Goal: Information Seeking & Learning: Learn about a topic

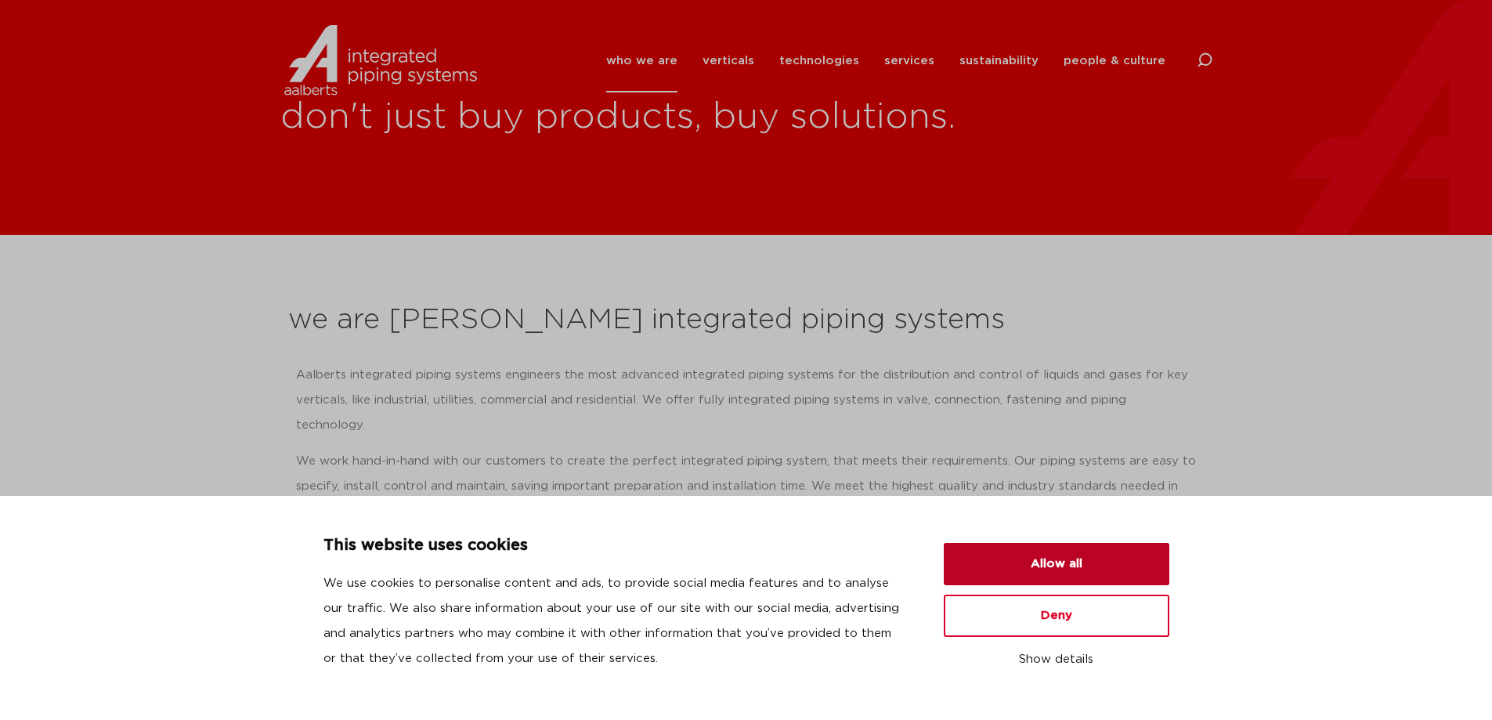
click at [1077, 576] on button "Allow all" at bounding box center [1057, 564] width 226 height 42
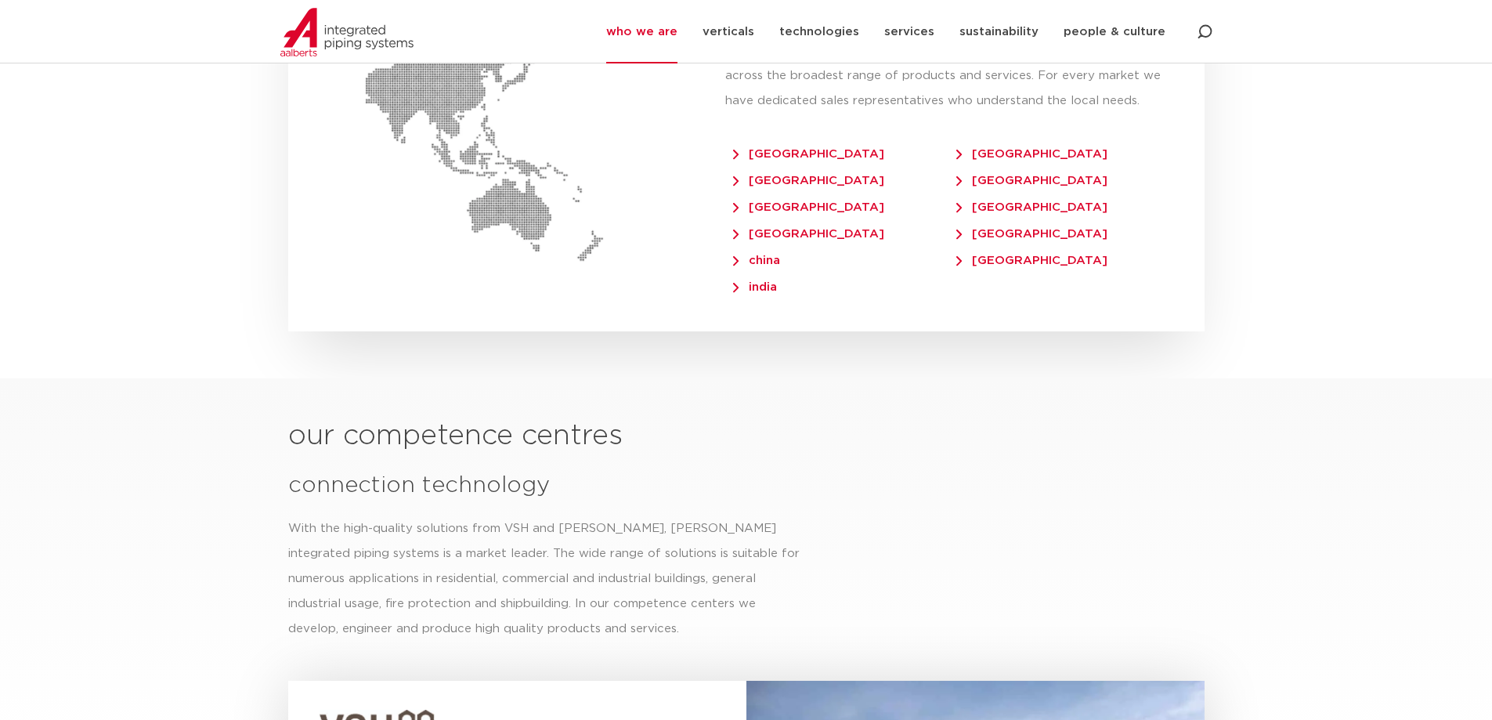
scroll to position [3839, 0]
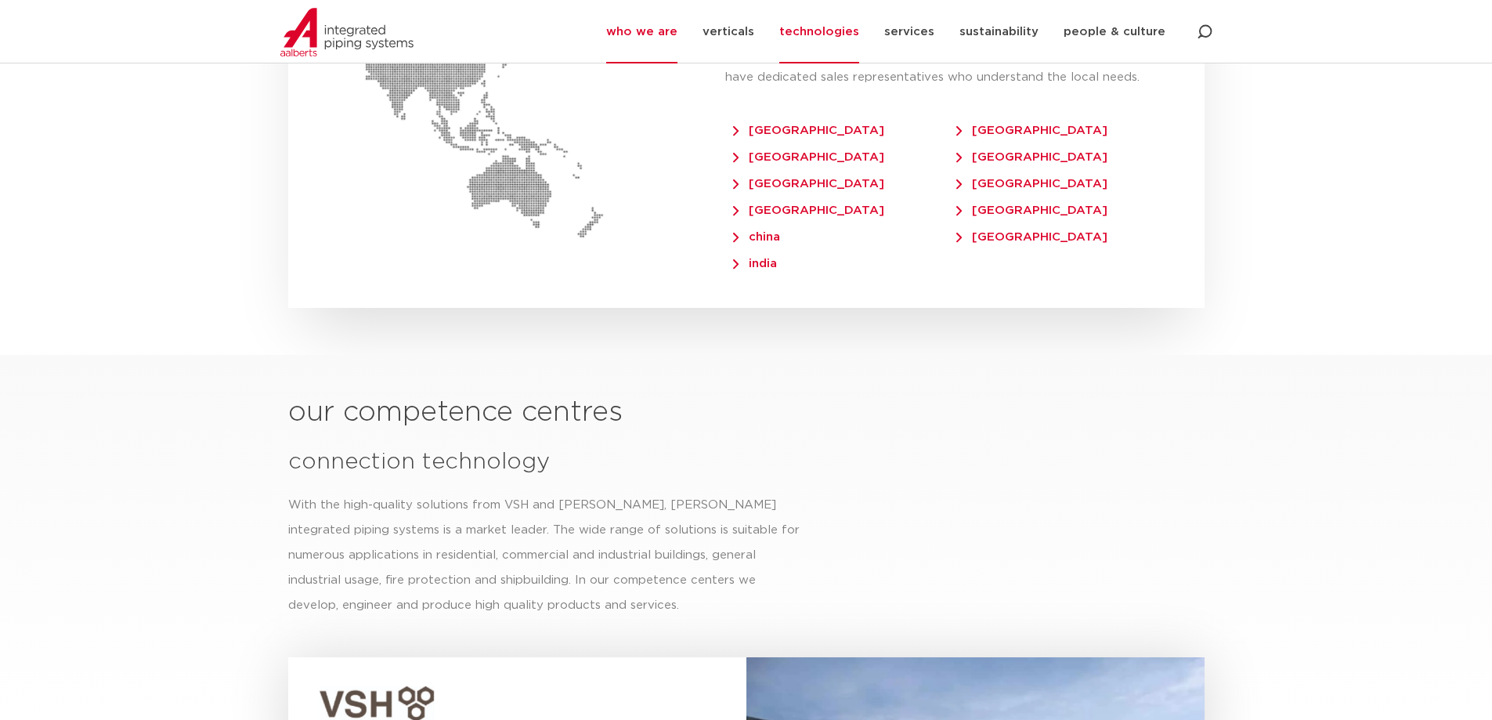
click at [844, 34] on link "technologies" at bounding box center [819, 31] width 80 height 63
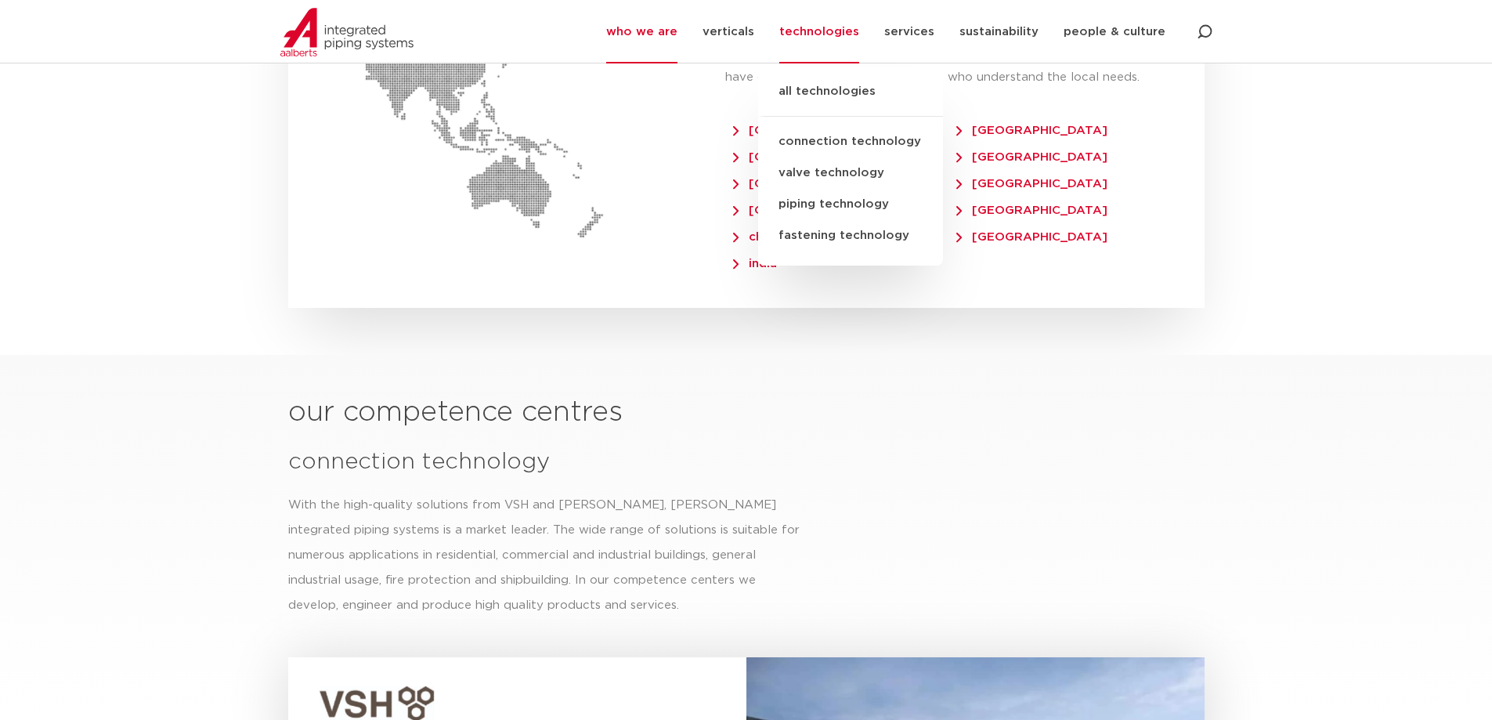
click at [843, 197] on link "piping technology" at bounding box center [850, 204] width 185 height 31
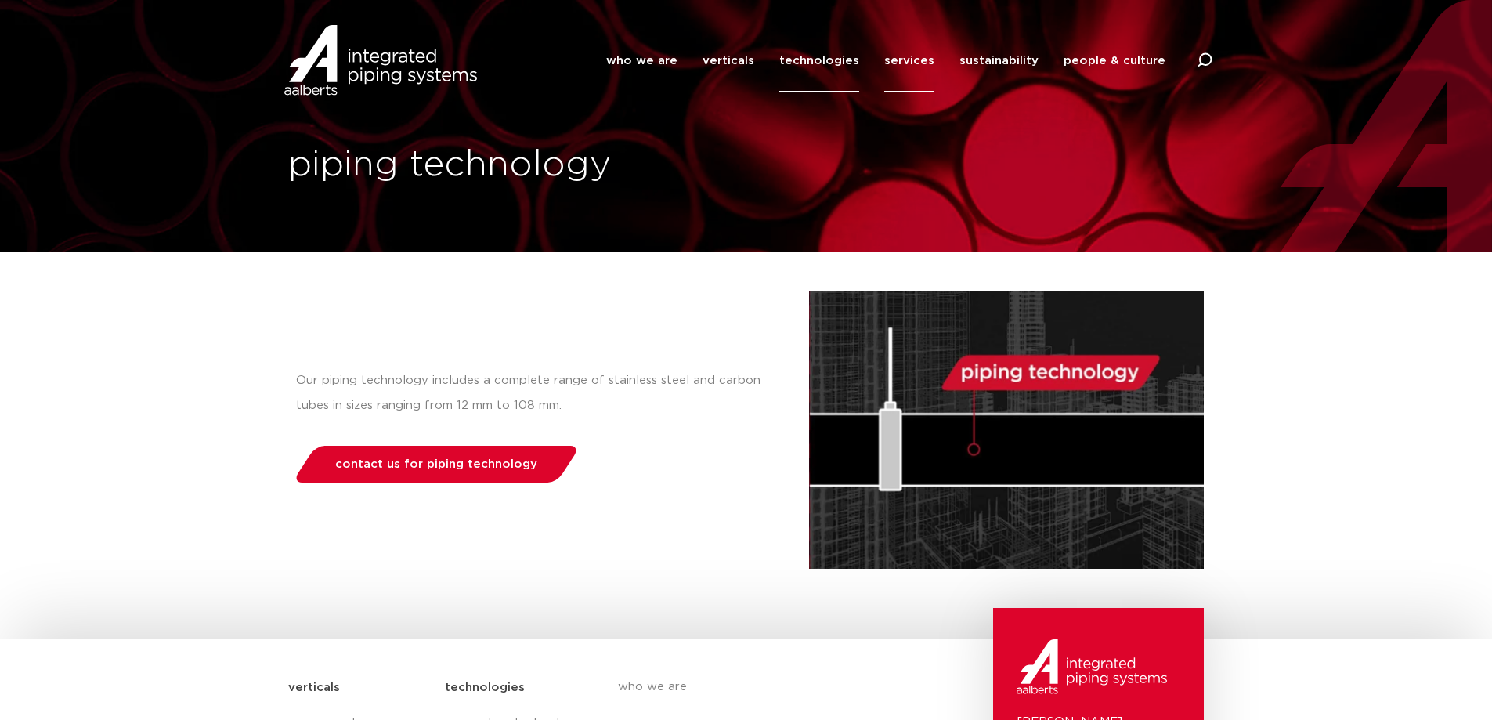
click at [927, 64] on link "services" at bounding box center [909, 60] width 50 height 63
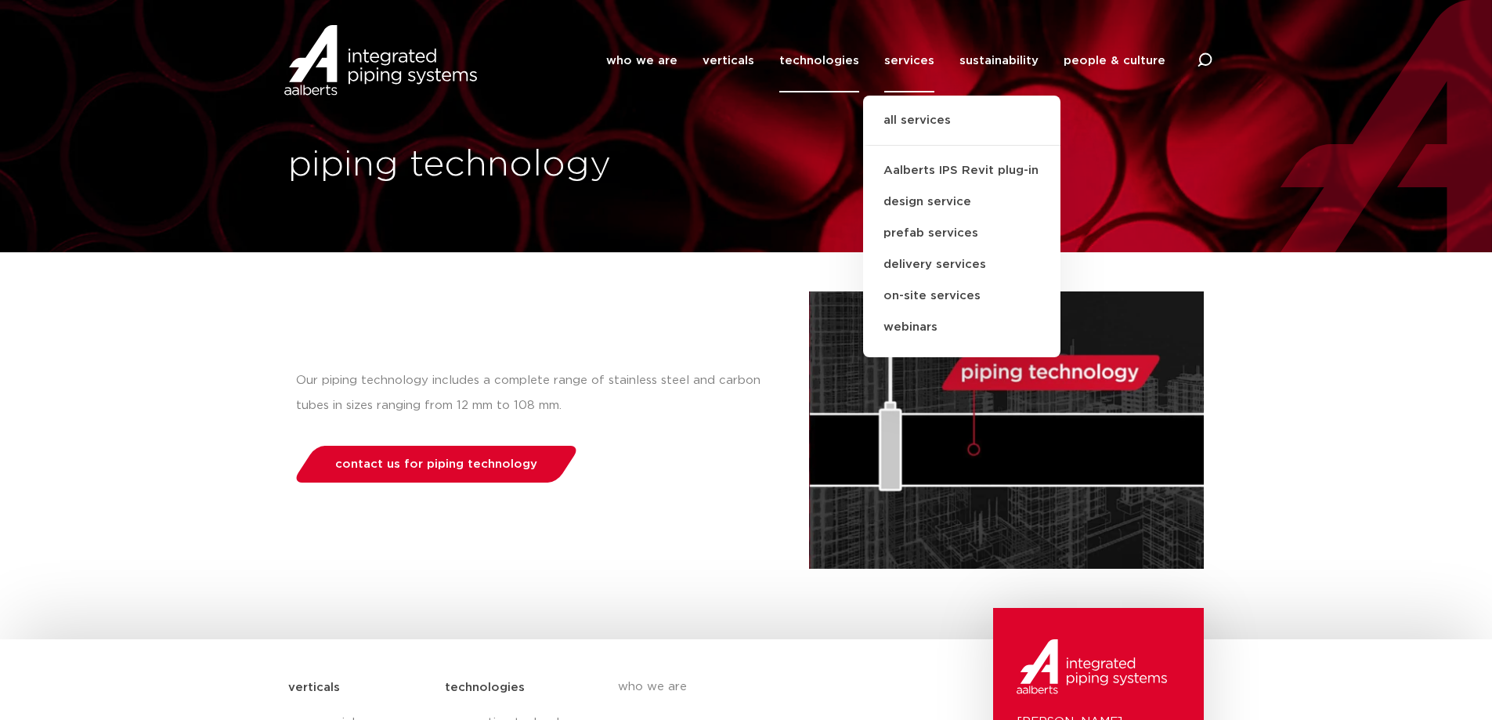
click at [815, 57] on link "technologies" at bounding box center [819, 60] width 80 height 63
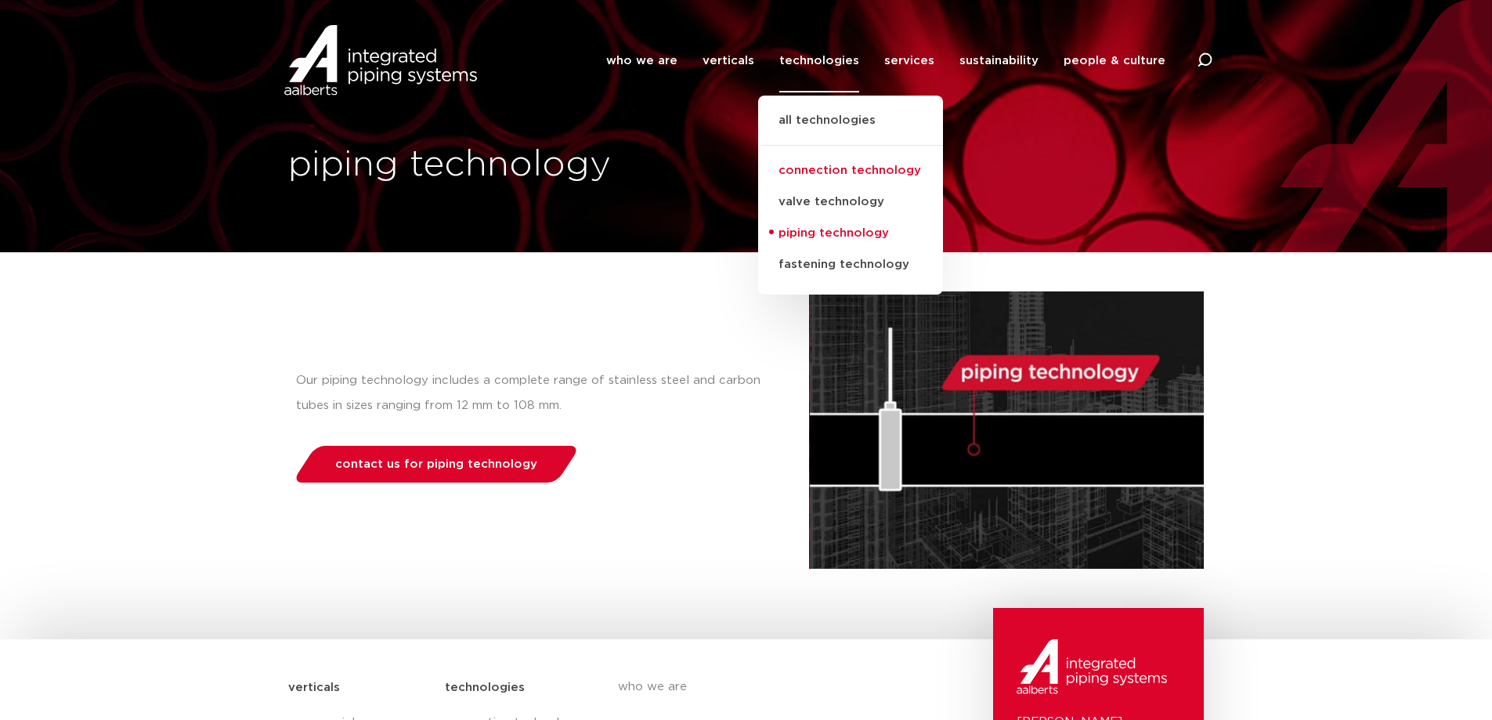
click at [828, 172] on link "connection technology" at bounding box center [850, 170] width 185 height 31
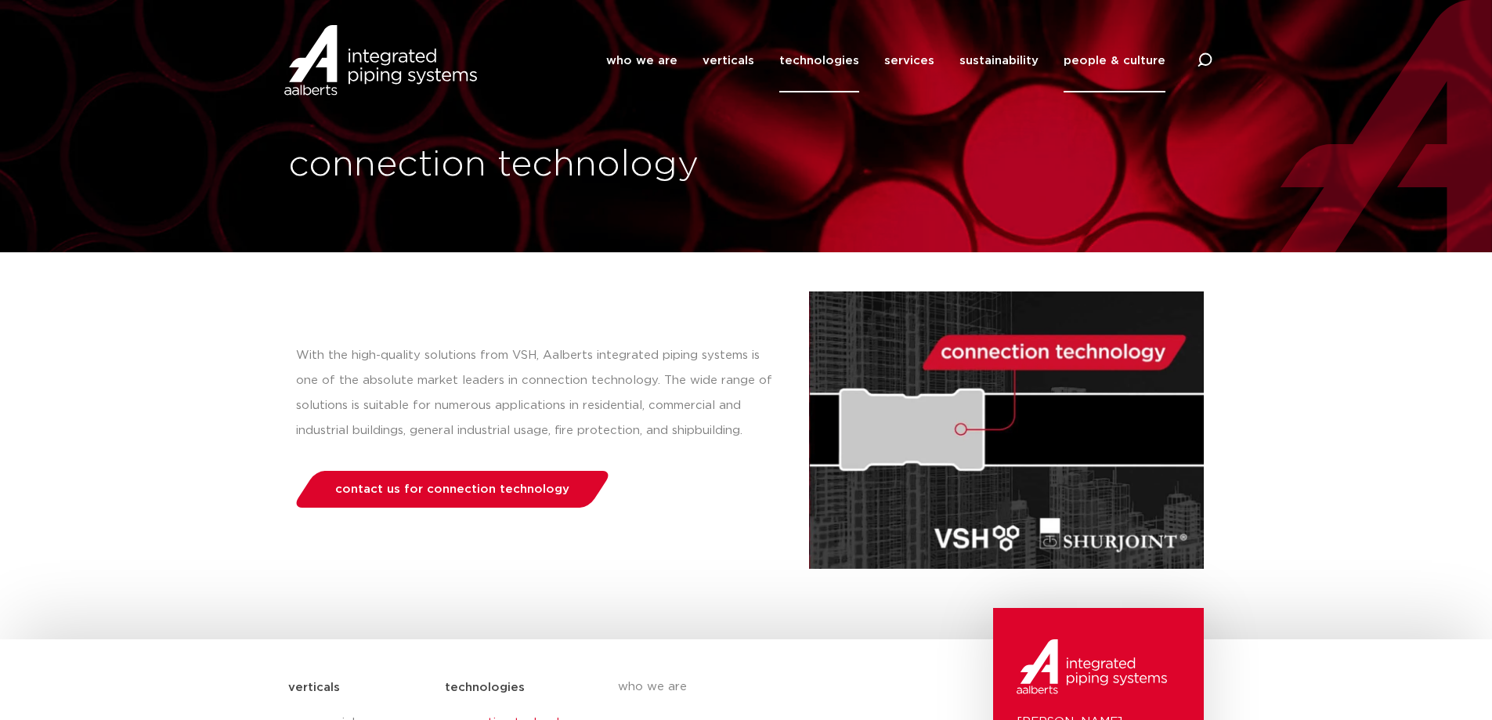
click at [1114, 56] on link "people & culture" at bounding box center [1115, 60] width 102 height 63
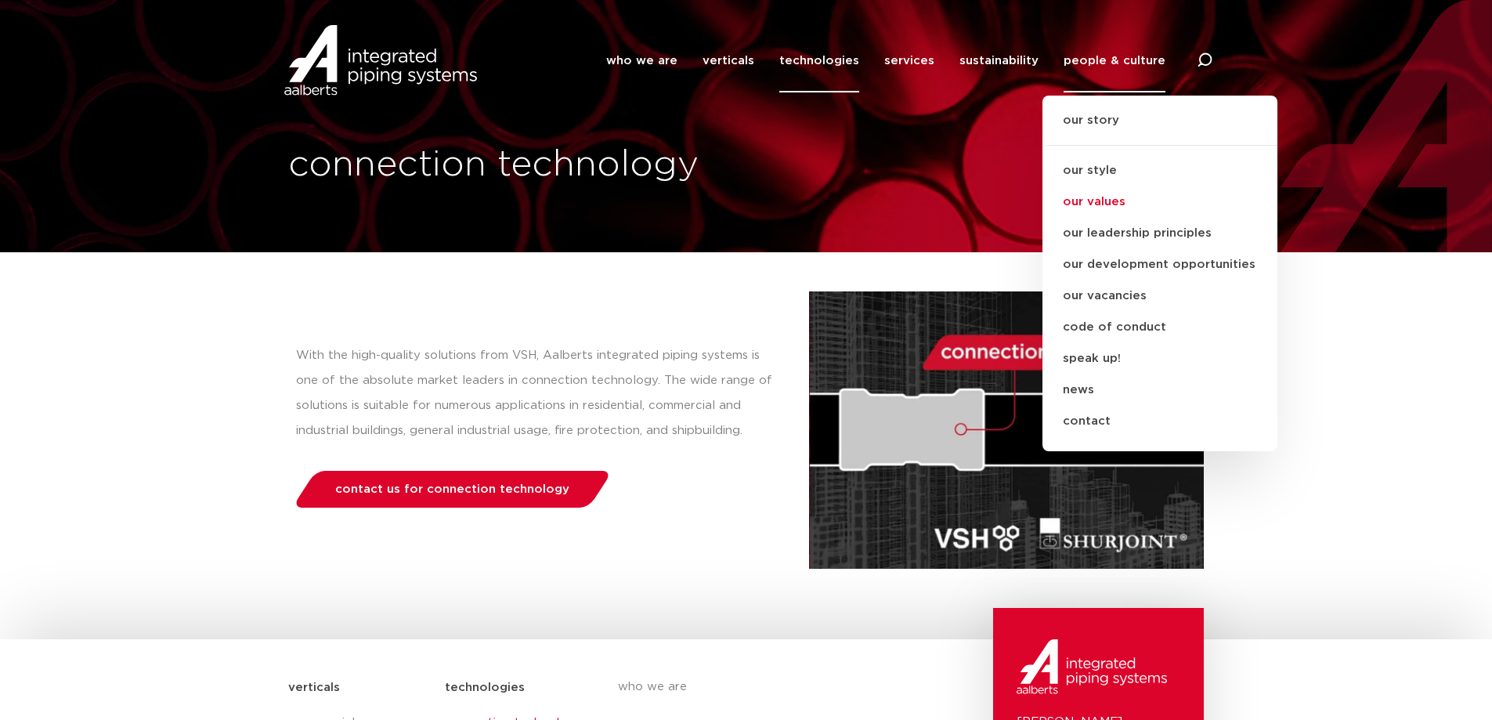
click at [1104, 199] on link "our values" at bounding box center [1160, 201] width 235 height 31
